Goal: Task Accomplishment & Management: Manage account settings

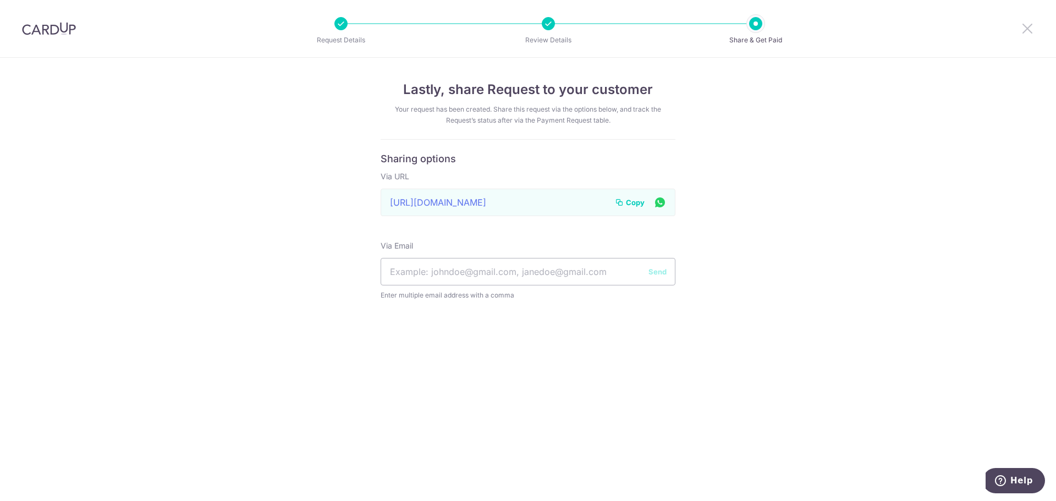
click at [1030, 27] on icon at bounding box center [1027, 28] width 13 height 14
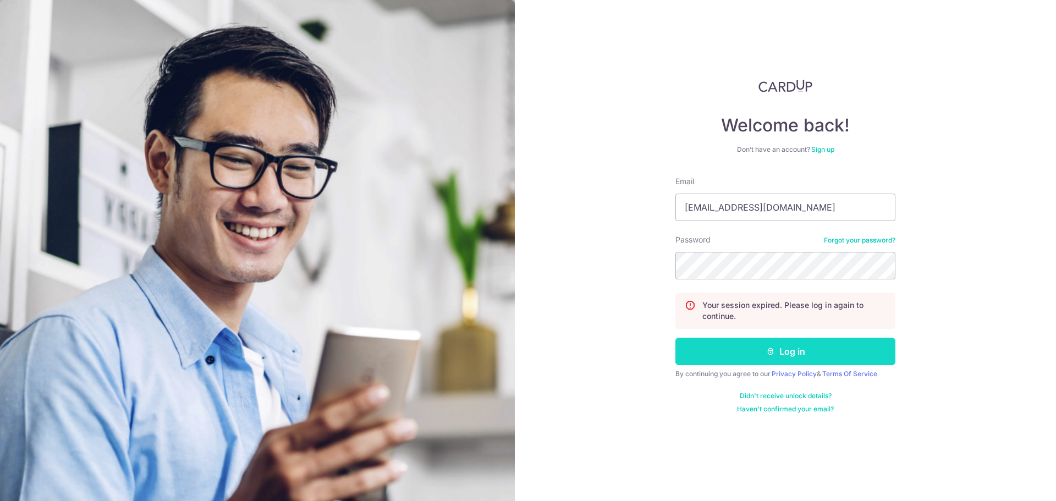
click at [799, 363] on button "Log in" at bounding box center [786, 352] width 220 height 28
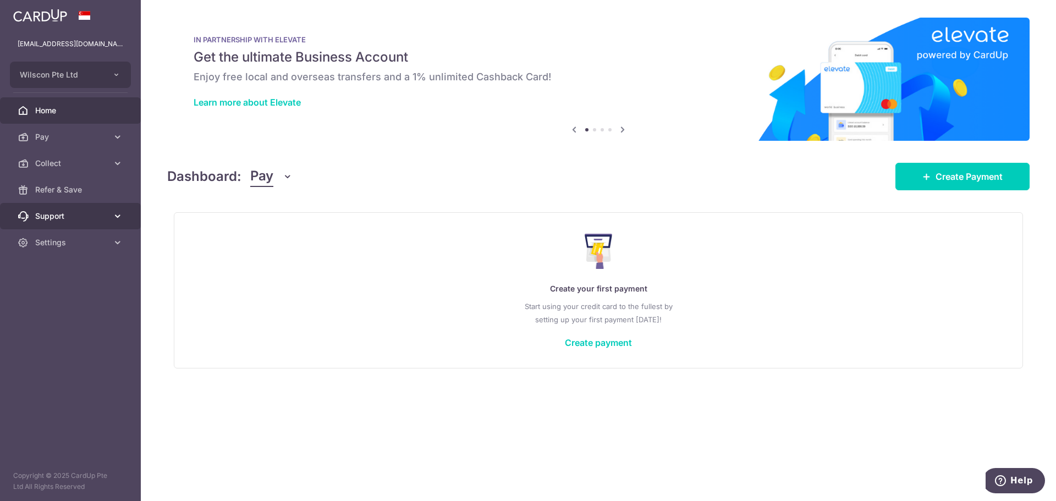
click at [70, 214] on span "Support" at bounding box center [71, 216] width 73 height 11
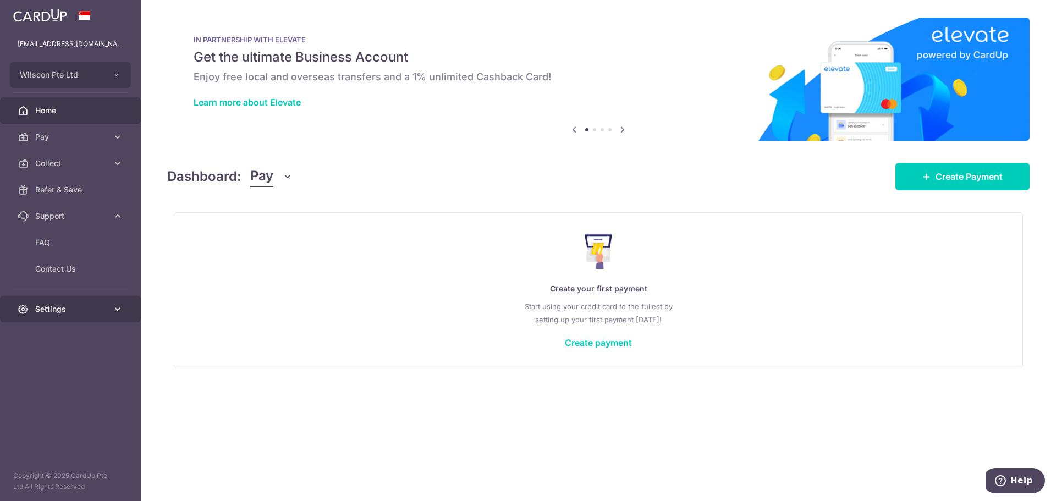
click at [90, 314] on link "Settings" at bounding box center [70, 309] width 141 height 26
click at [81, 331] on span "Account" at bounding box center [71, 335] width 73 height 11
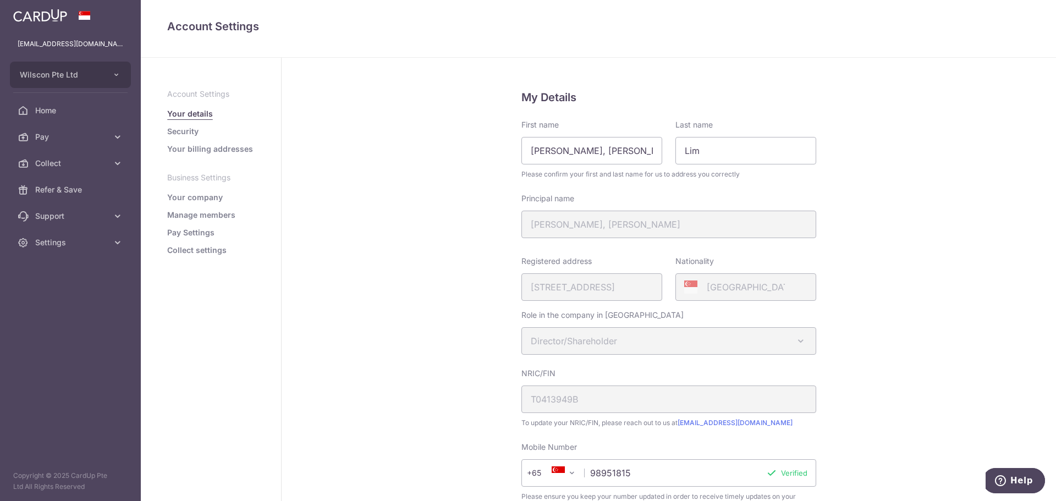
click at [199, 234] on link "Pay Settings" at bounding box center [190, 232] width 47 height 11
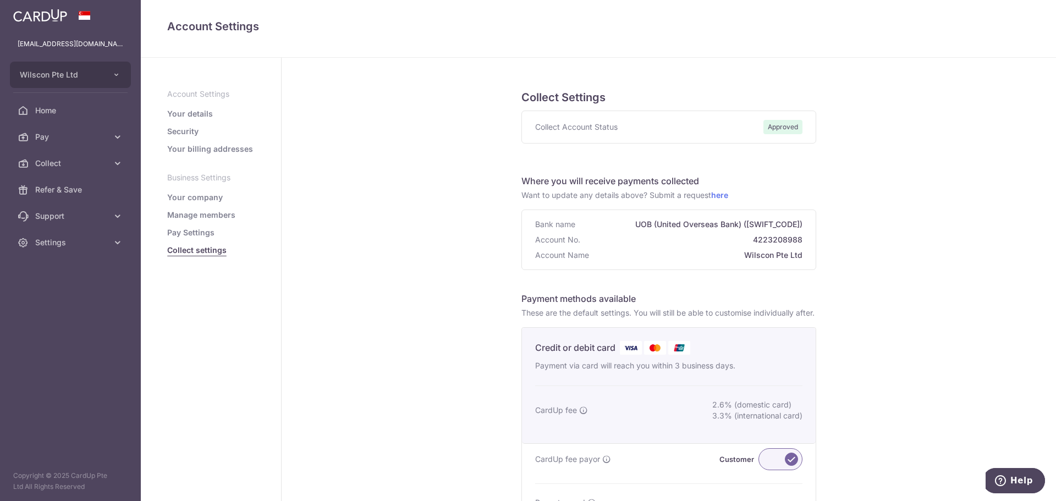
click at [222, 215] on link "Manage members" at bounding box center [201, 215] width 68 height 11
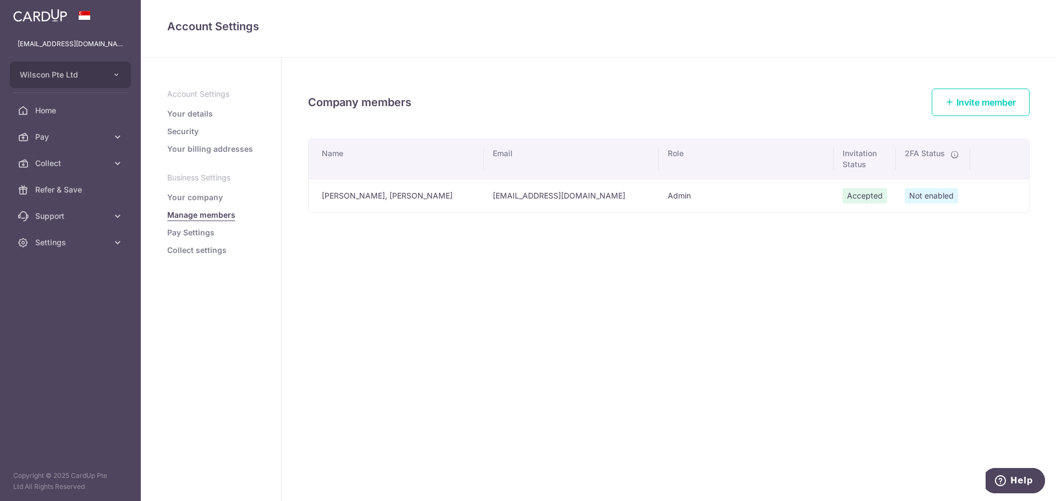
click at [201, 232] on link "Pay Settings" at bounding box center [190, 232] width 47 height 11
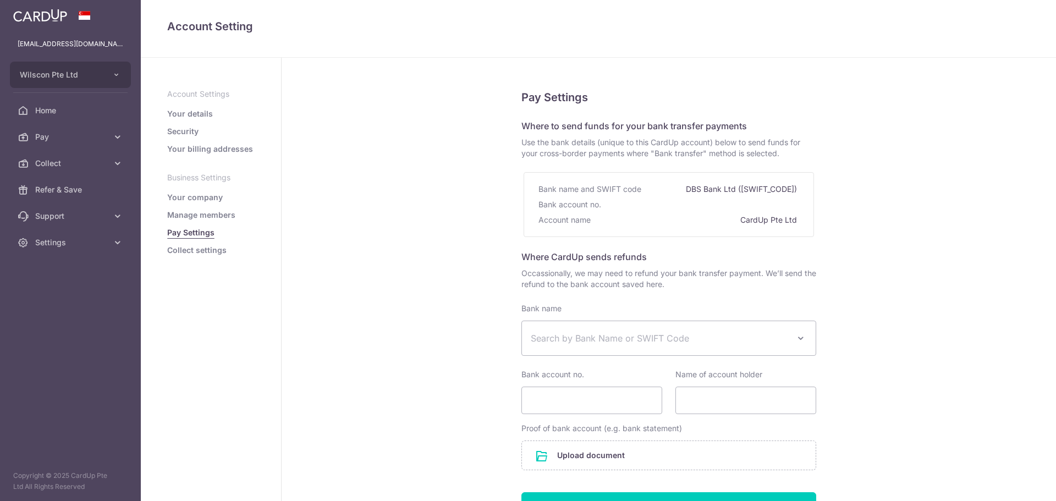
select select
